Goal: Task Accomplishment & Management: Manage account settings

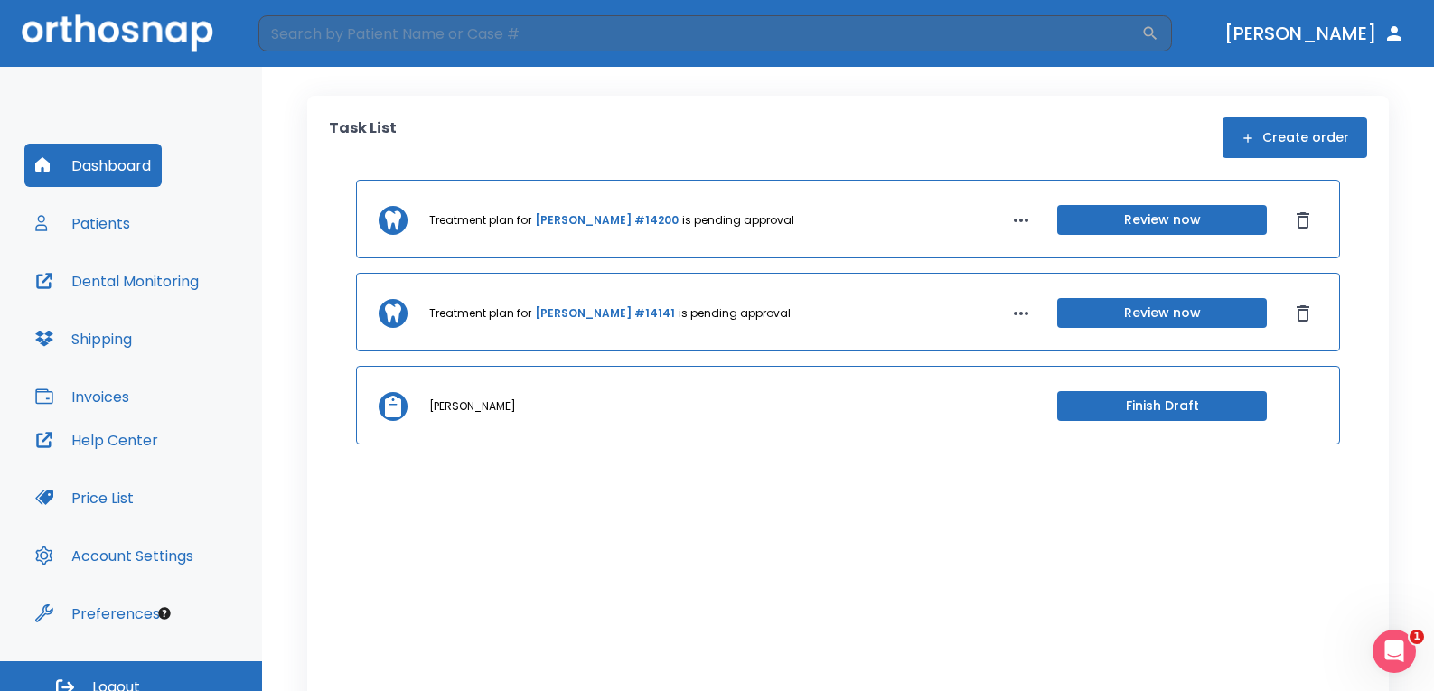
click at [117, 184] on button "Dashboard" at bounding box center [92, 165] width 137 height 43
click at [92, 223] on button "Patients" at bounding box center [82, 223] width 117 height 43
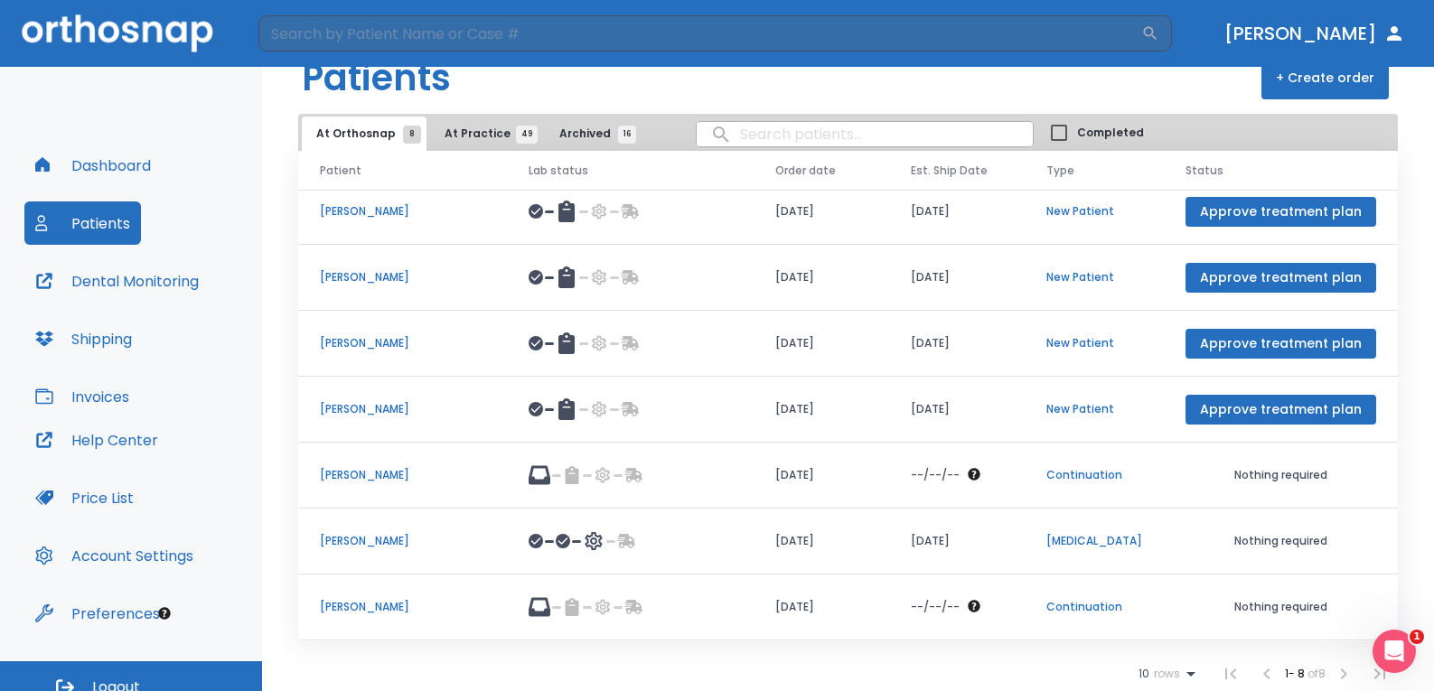
scroll to position [40, 0]
click at [1332, 675] on li at bounding box center [1344, 673] width 36 height 36
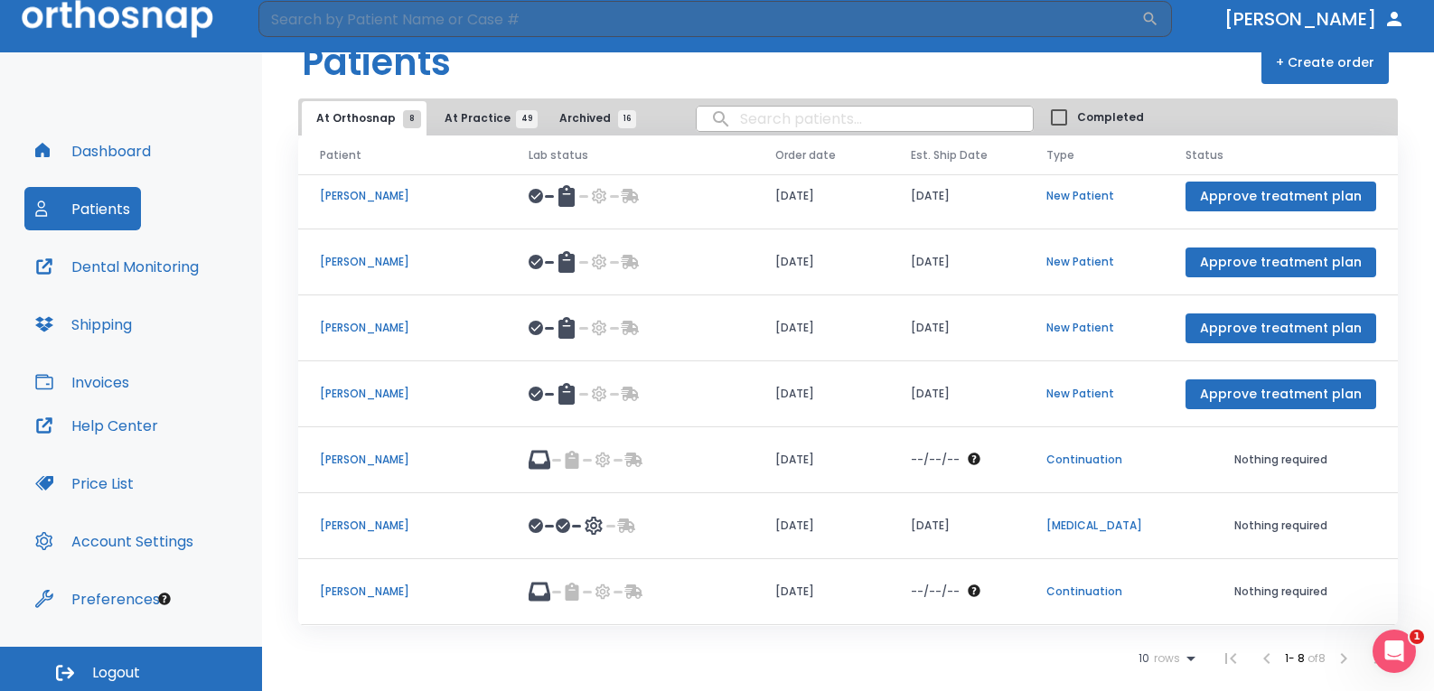
scroll to position [19, 0]
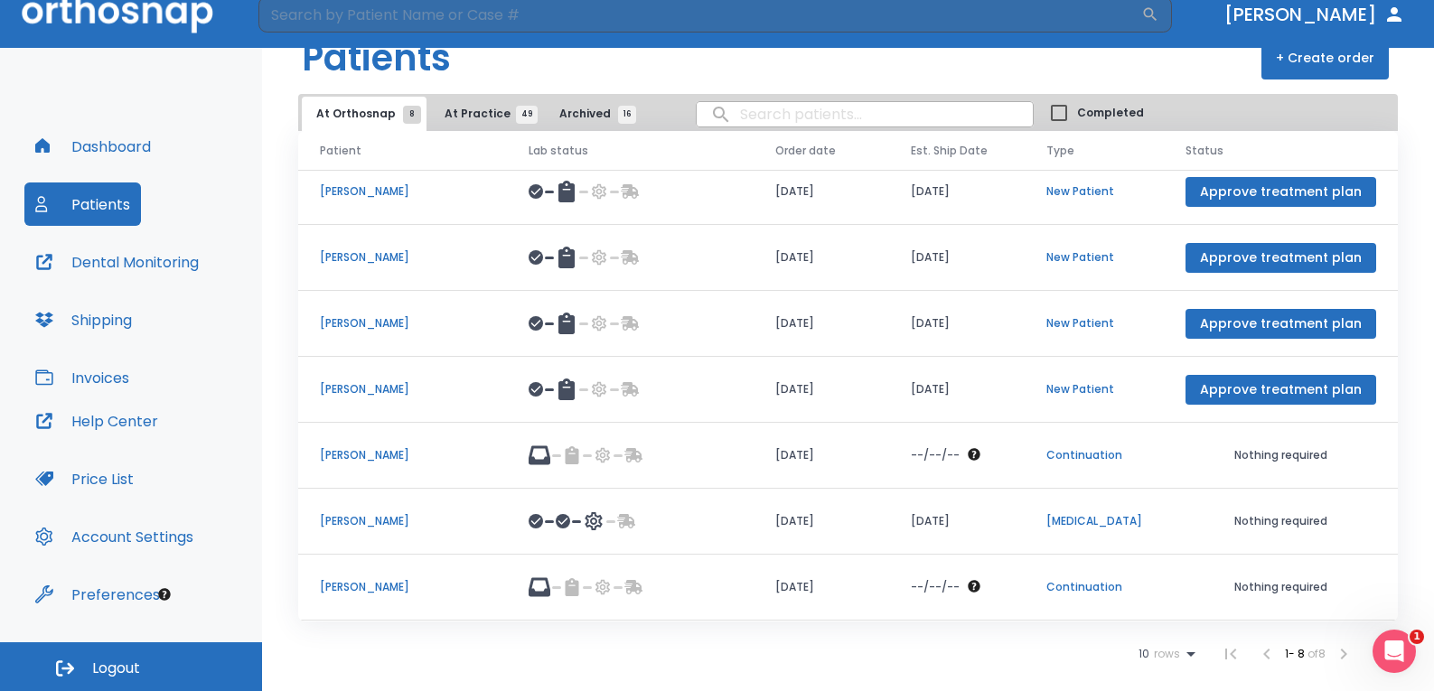
click at [461, 111] on span "At Practice 49" at bounding box center [486, 114] width 82 height 16
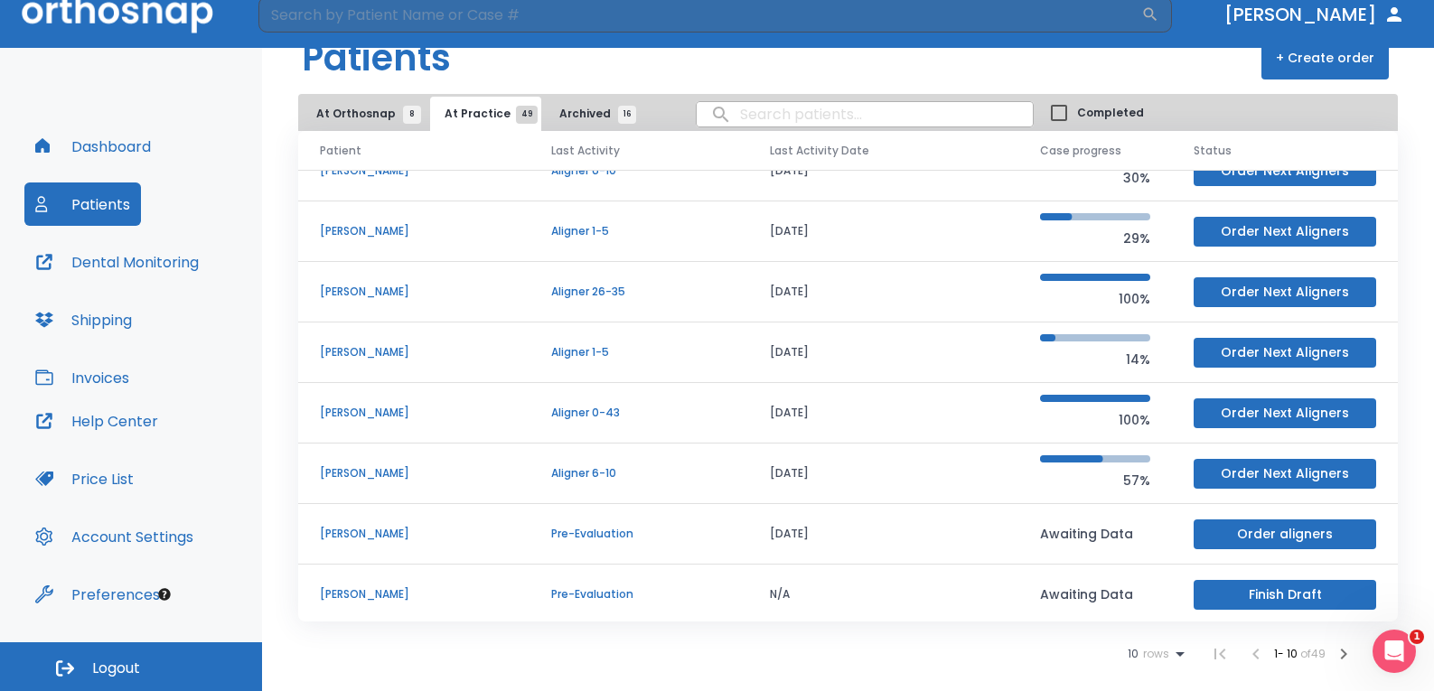
scroll to position [155, 0]
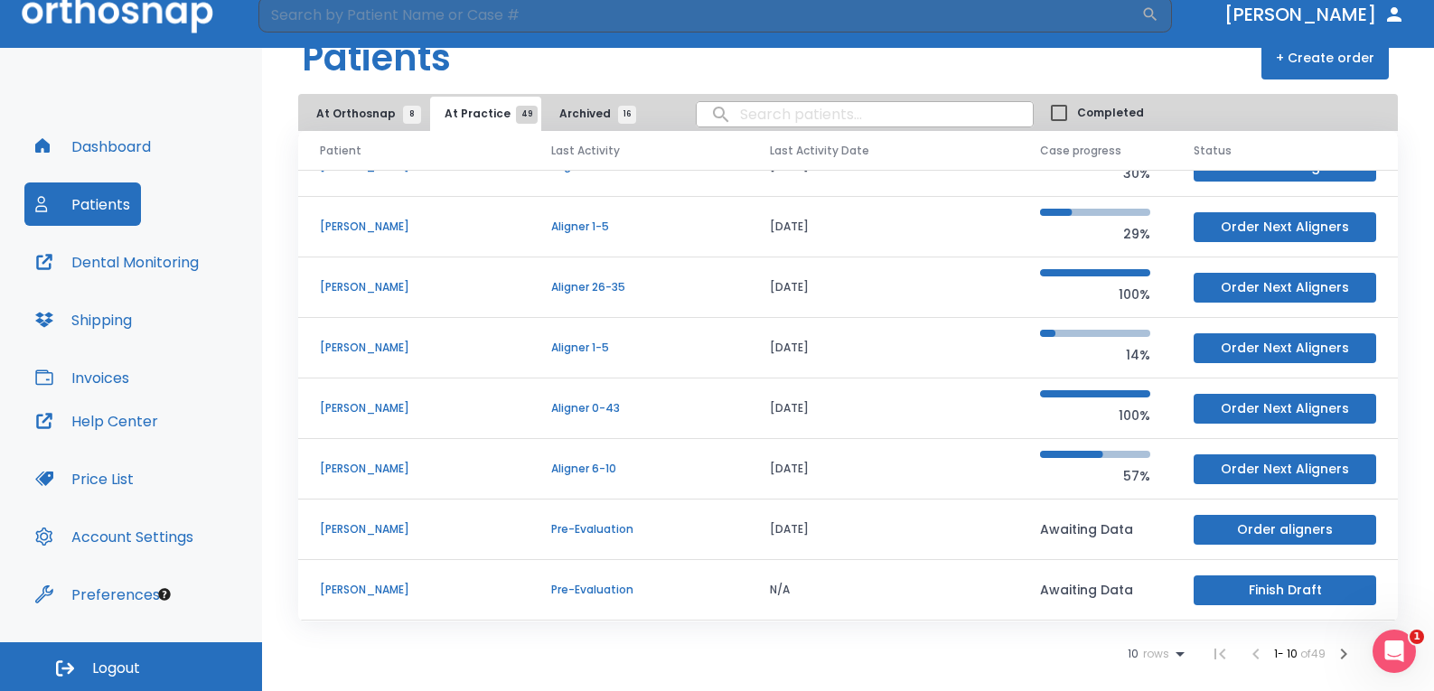
click at [1170, 659] on icon at bounding box center [1181, 654] width 22 height 22
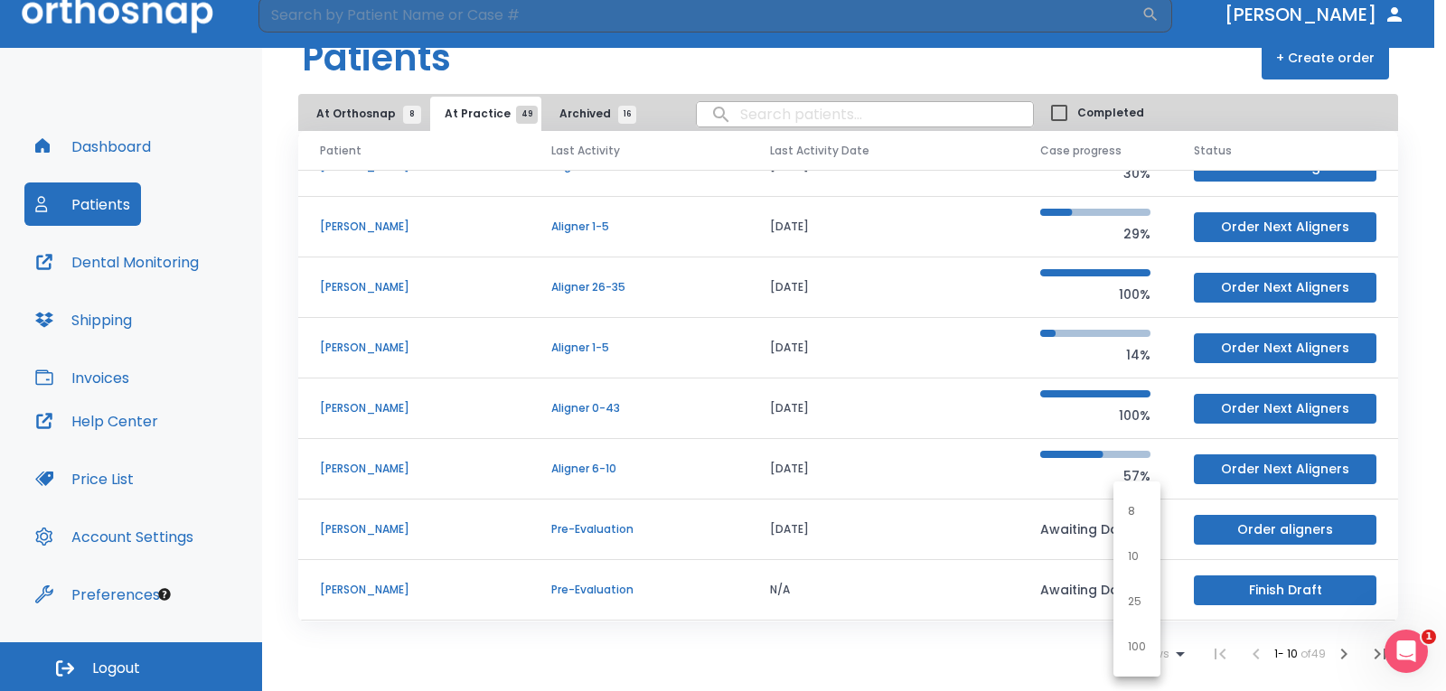
click at [1135, 608] on p "25" at bounding box center [1135, 602] width 14 height 16
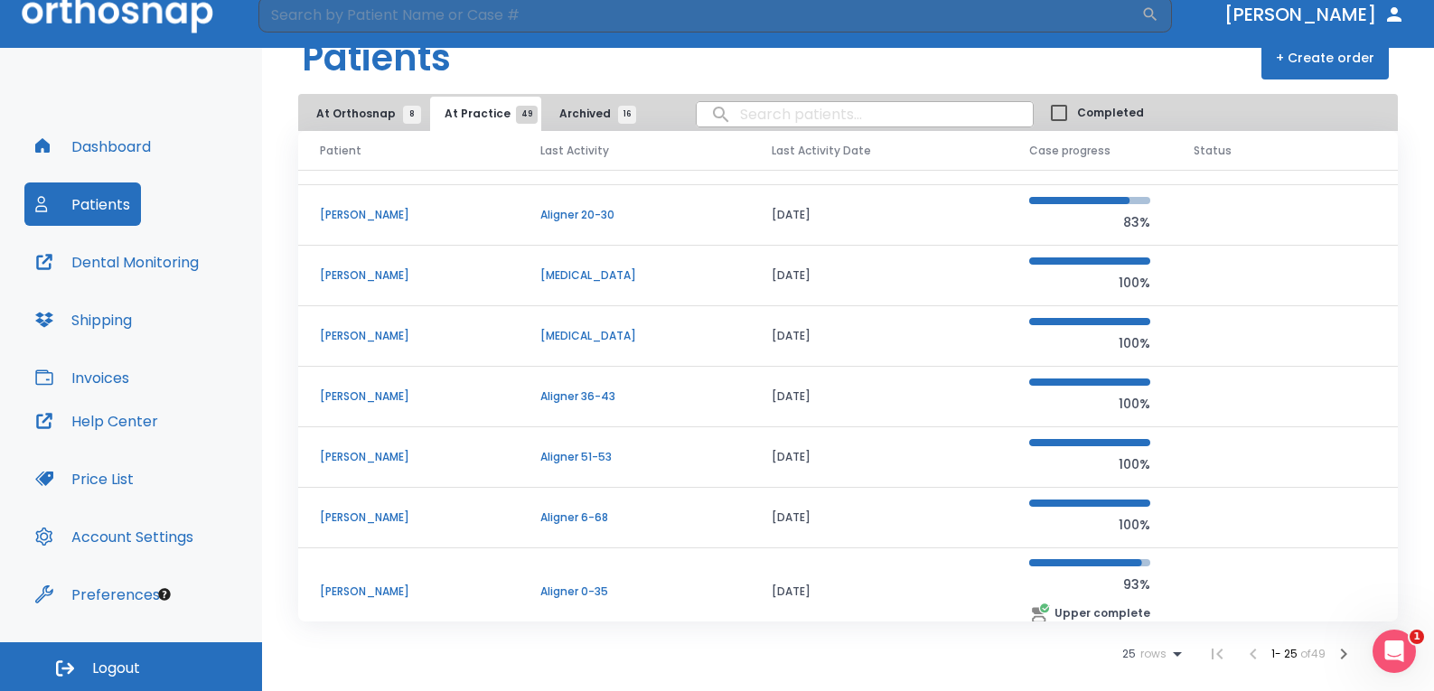
scroll to position [787, 0]
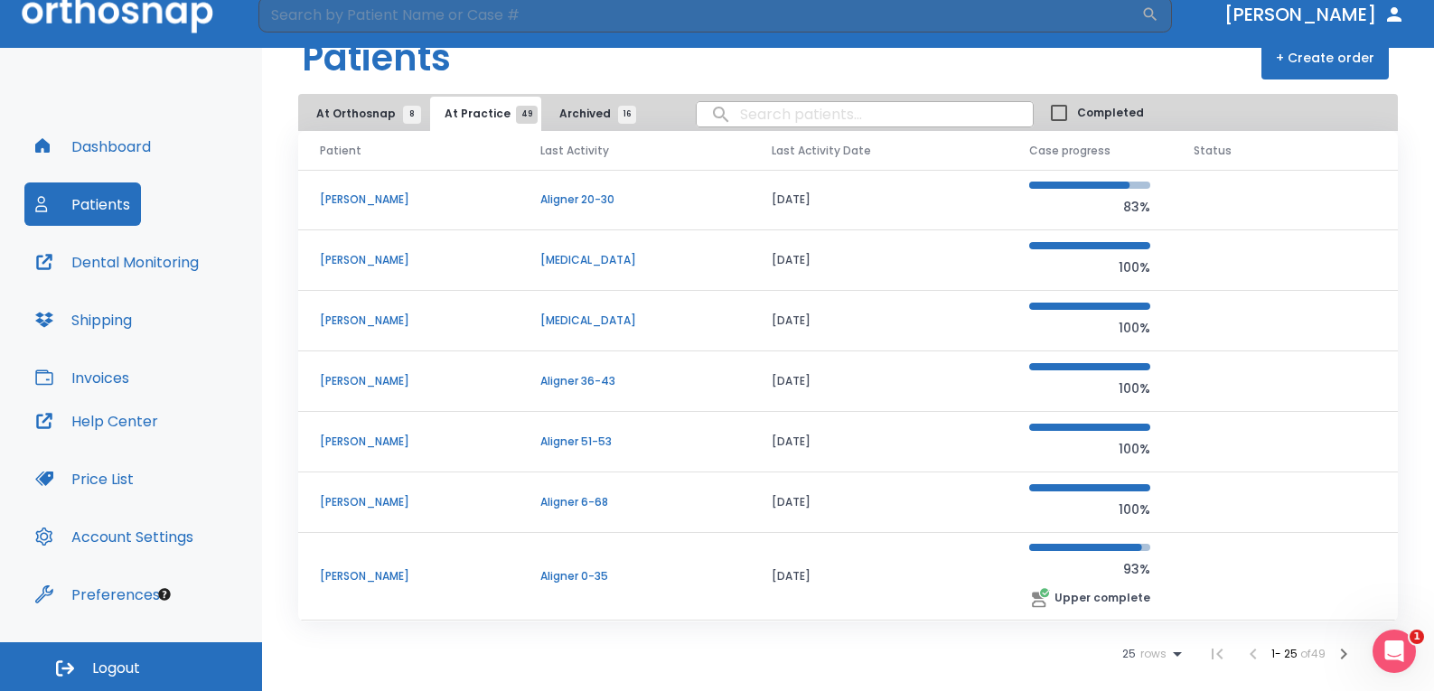
click at [578, 448] on p "Aligner 51-53" at bounding box center [634, 442] width 188 height 16
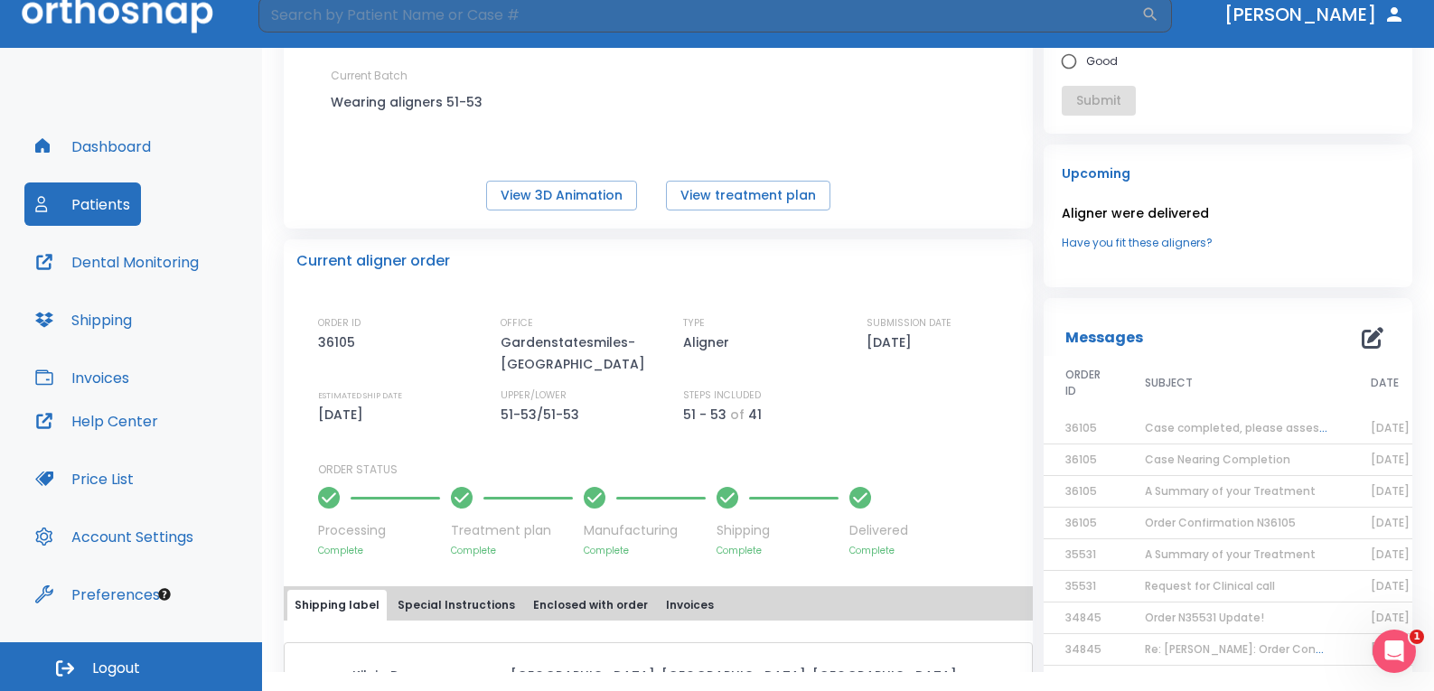
scroll to position [271, 0]
